Goal: Ask a question

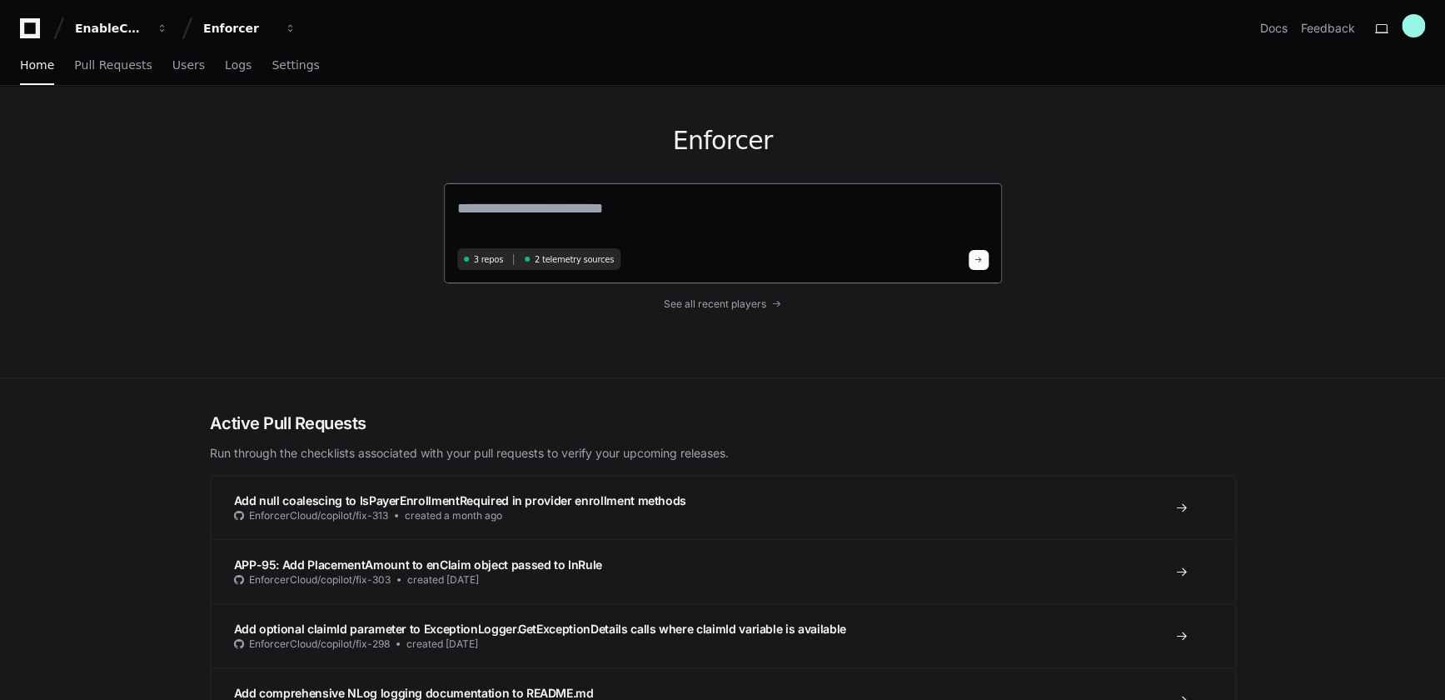
click at [516, 212] on textarea at bounding box center [722, 220] width 531 height 47
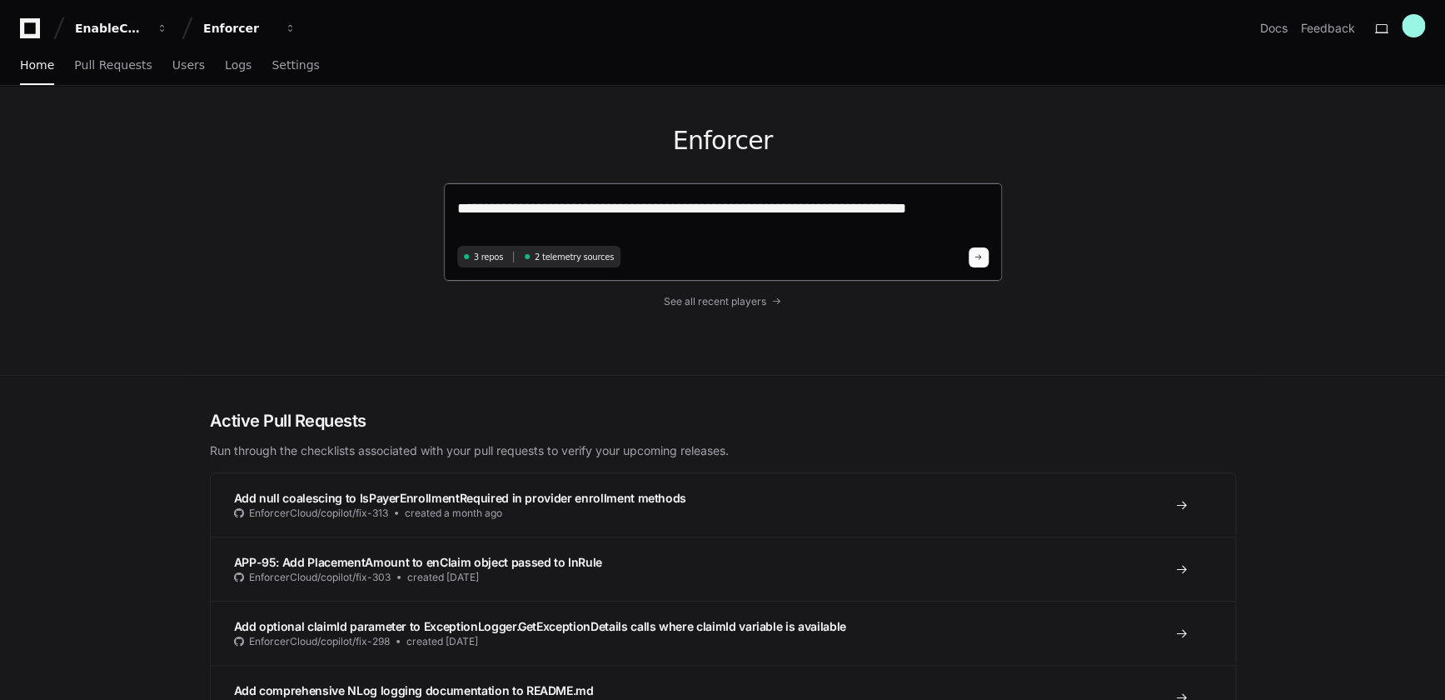
type textarea "**********"
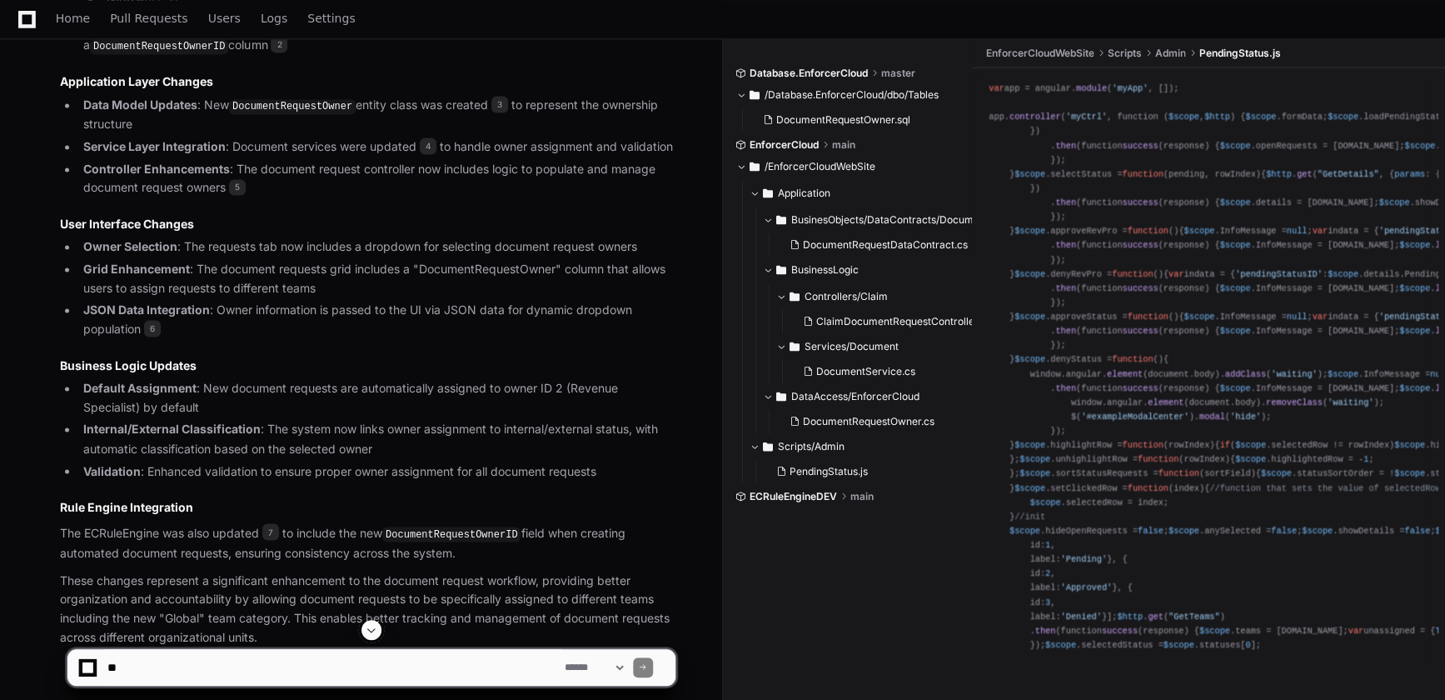
scroll to position [1240, 0]
